Goal: Navigation & Orientation: Find specific page/section

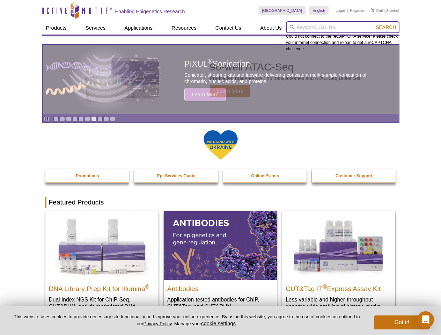
click at [343, 27] on input "search" at bounding box center [343, 27] width 114 height 12
click at [386, 27] on span "Search" at bounding box center [386, 27] width 20 height 6
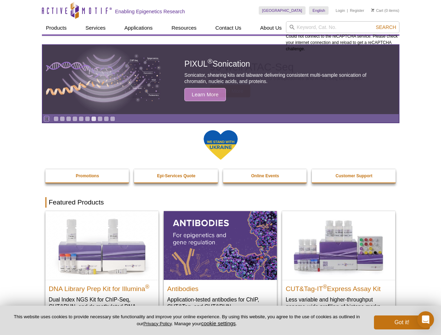
click at [46, 119] on icon "Pause" at bounding box center [46, 119] width 5 height 5
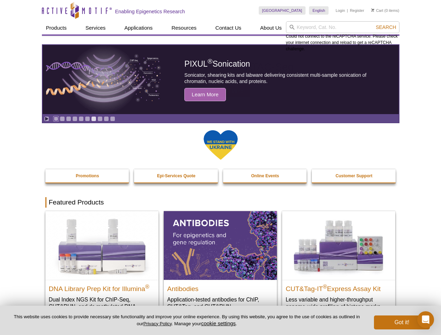
click at [56, 119] on link "Go to slide 1" at bounding box center [55, 118] width 5 height 5
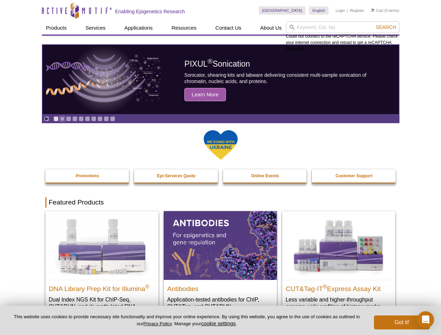
click at [62, 119] on link "Go to slide 2" at bounding box center [62, 118] width 5 height 5
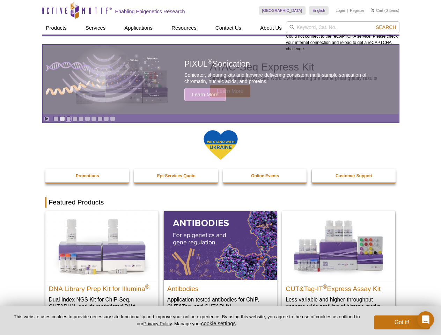
click at [68, 119] on link "Go to slide 3" at bounding box center [68, 118] width 5 height 5
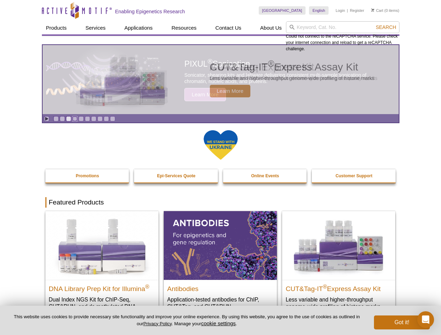
click at [75, 119] on link "Go to slide 4" at bounding box center [74, 118] width 5 height 5
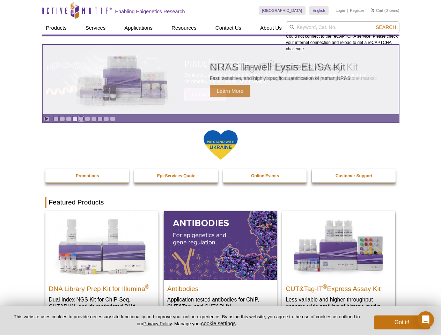
click at [81, 119] on link "Go to slide 5" at bounding box center [81, 118] width 5 height 5
